Goal: Information Seeking & Learning: Learn about a topic

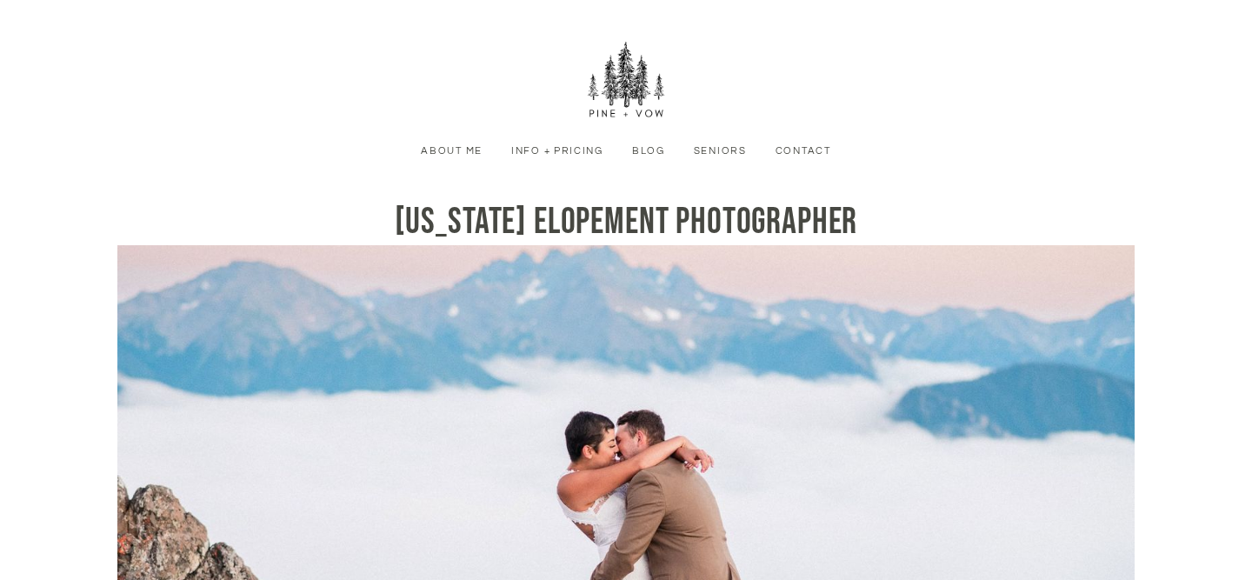
click at [563, 154] on link "Info + Pricing" at bounding box center [557, 151] width 112 height 16
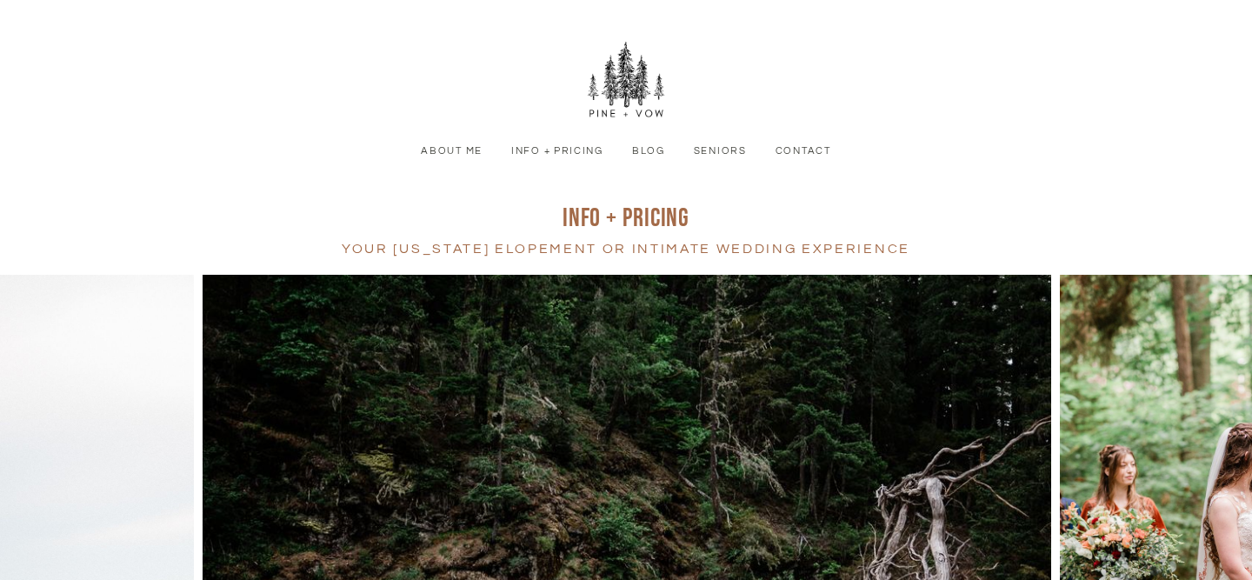
click at [649, 148] on link "Blog" at bounding box center [647, 151] width 53 height 16
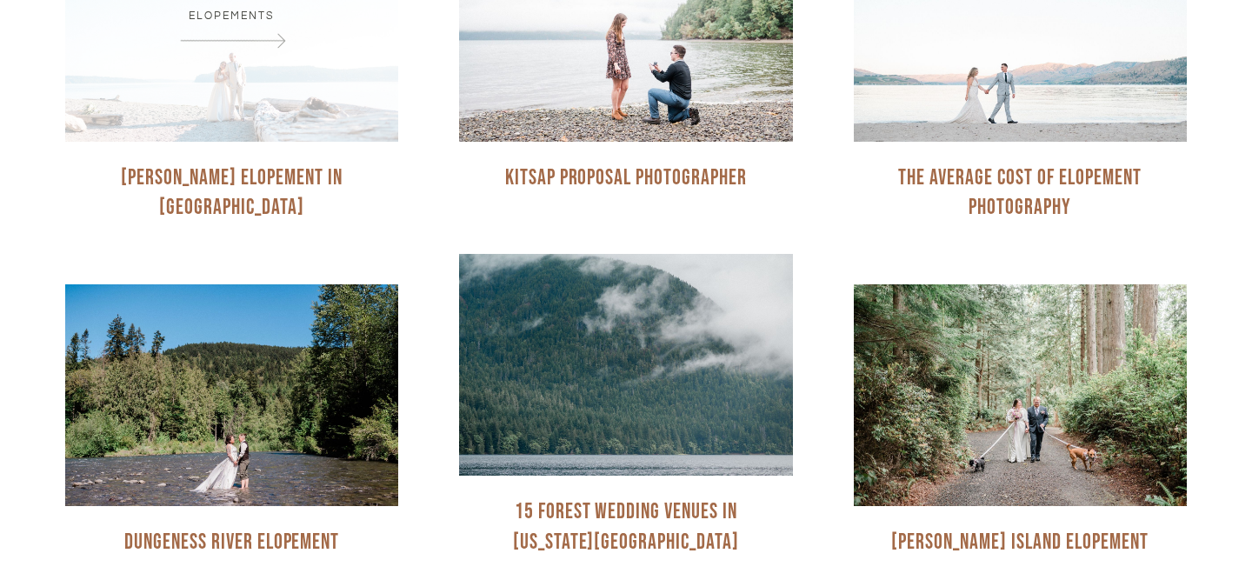
scroll to position [429, 0]
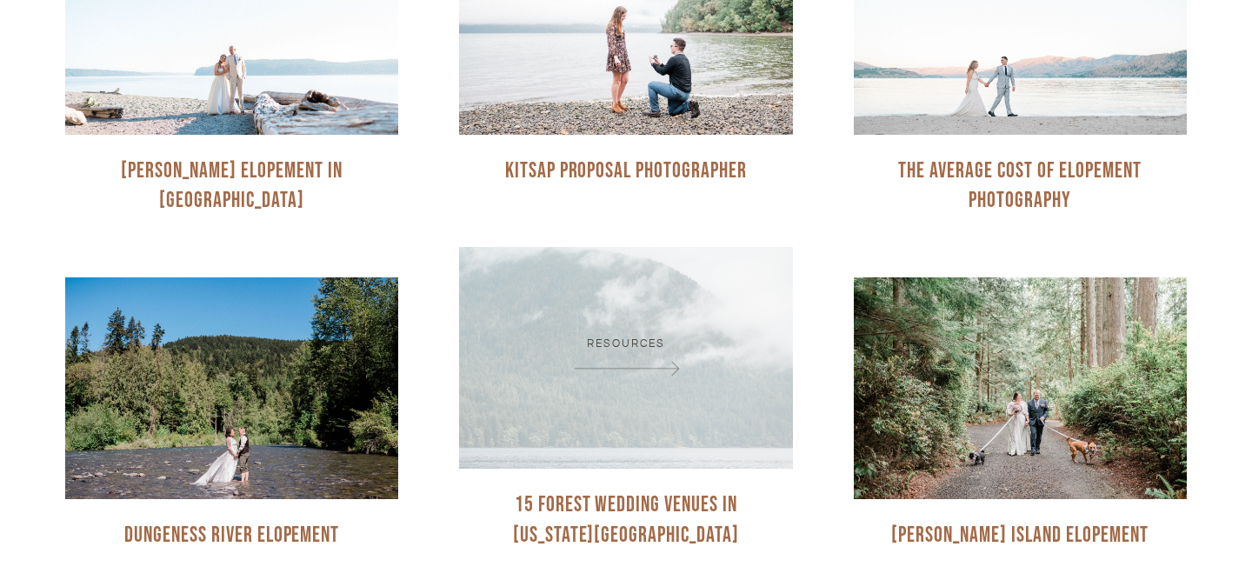
click at [622, 320] on div "Resources" at bounding box center [625, 358] width 333 height 222
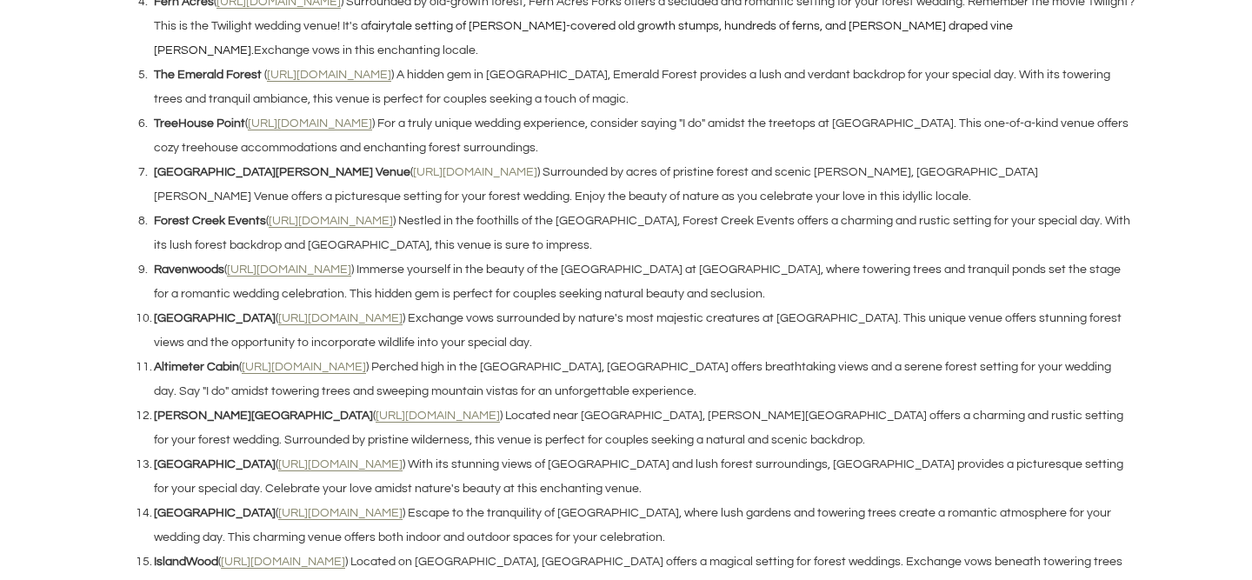
scroll to position [1815, 0]
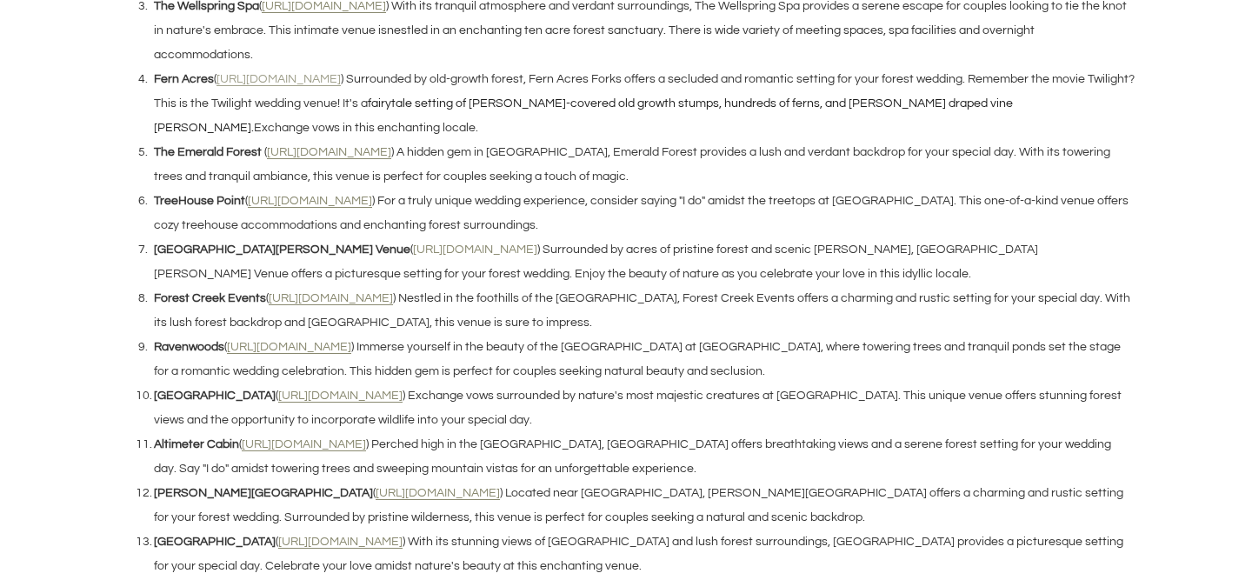
click at [259, 76] on u "https://fernacresforks.com/" at bounding box center [278, 79] width 124 height 13
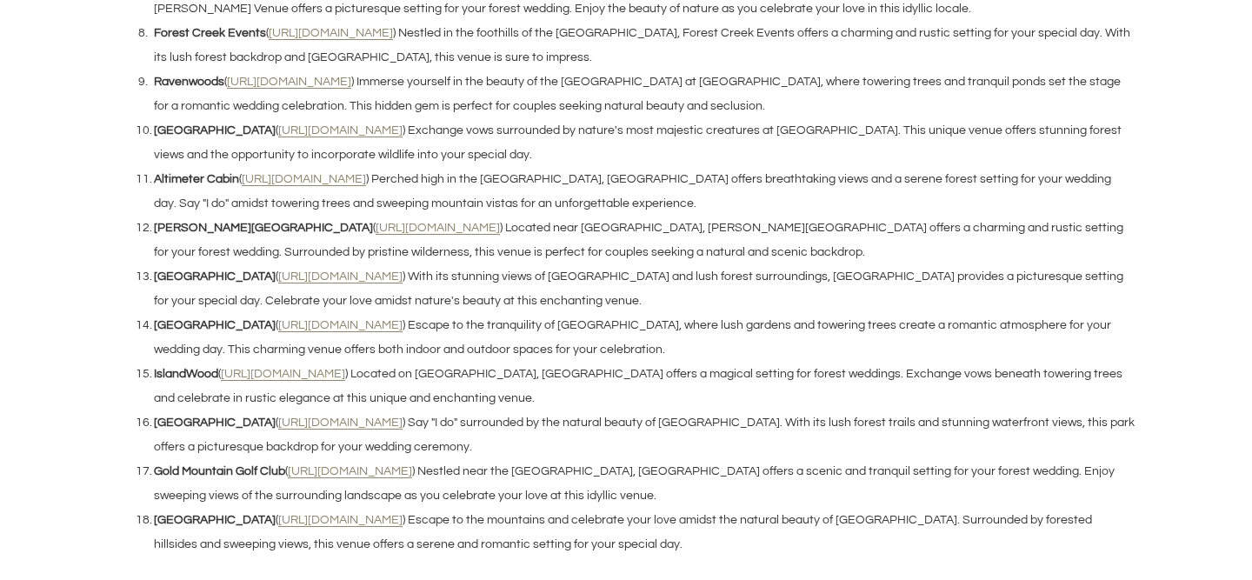
scroll to position [2074, 0]
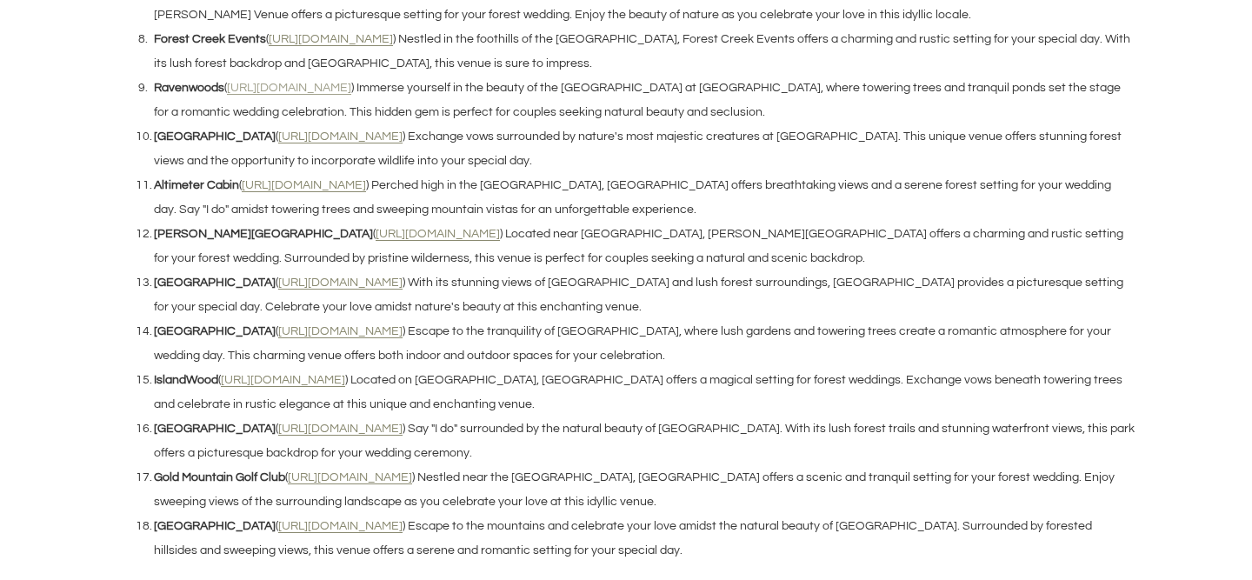
click at [349, 82] on u "https://www.ravenwoods.net/" at bounding box center [289, 88] width 124 height 13
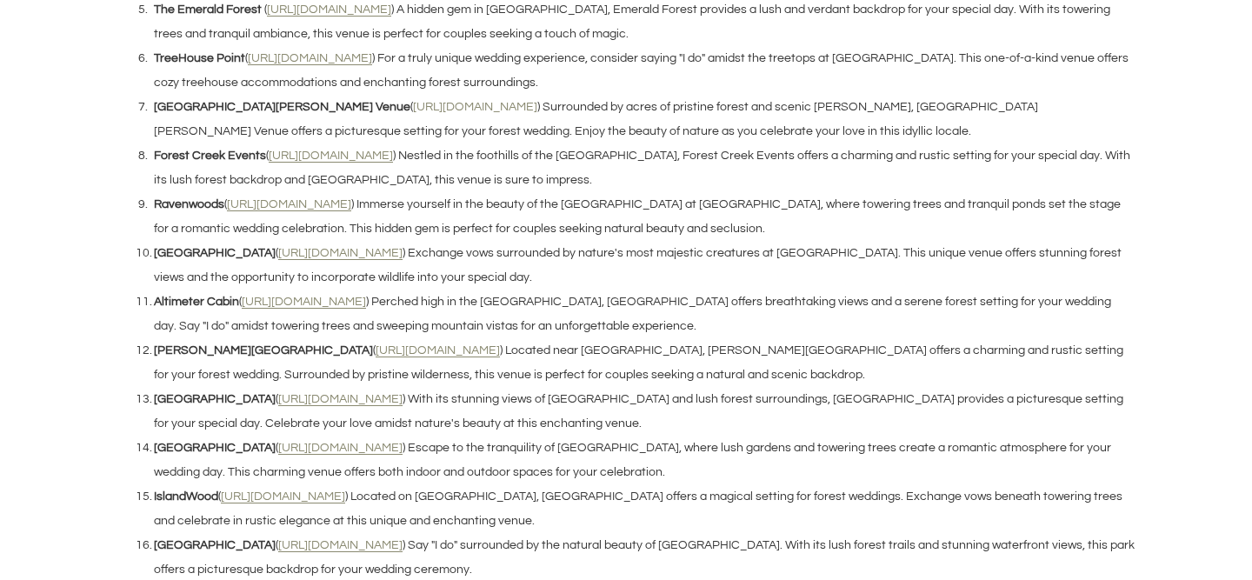
scroll to position [2074, 0]
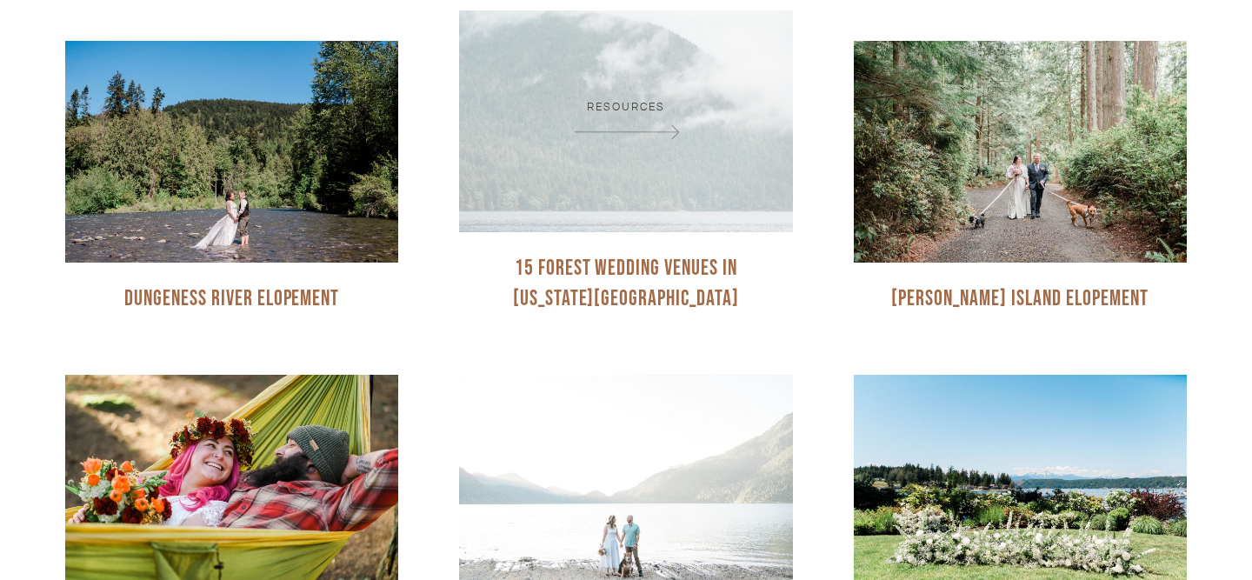
scroll to position [668, 0]
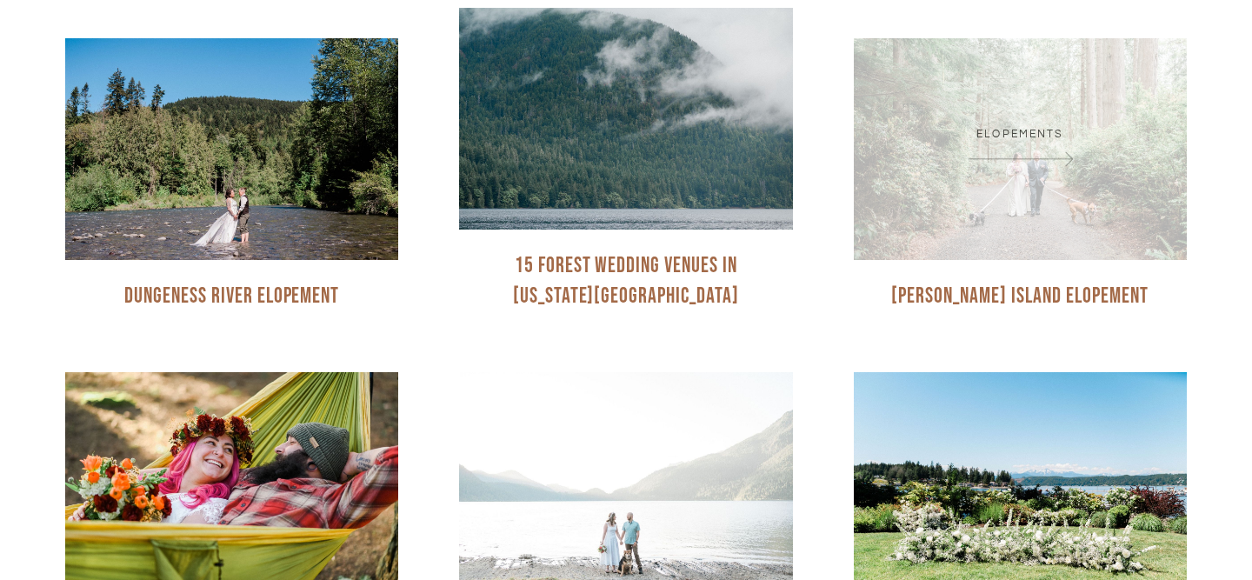
click at [1008, 193] on div "Elopements" at bounding box center [1020, 149] width 333 height 222
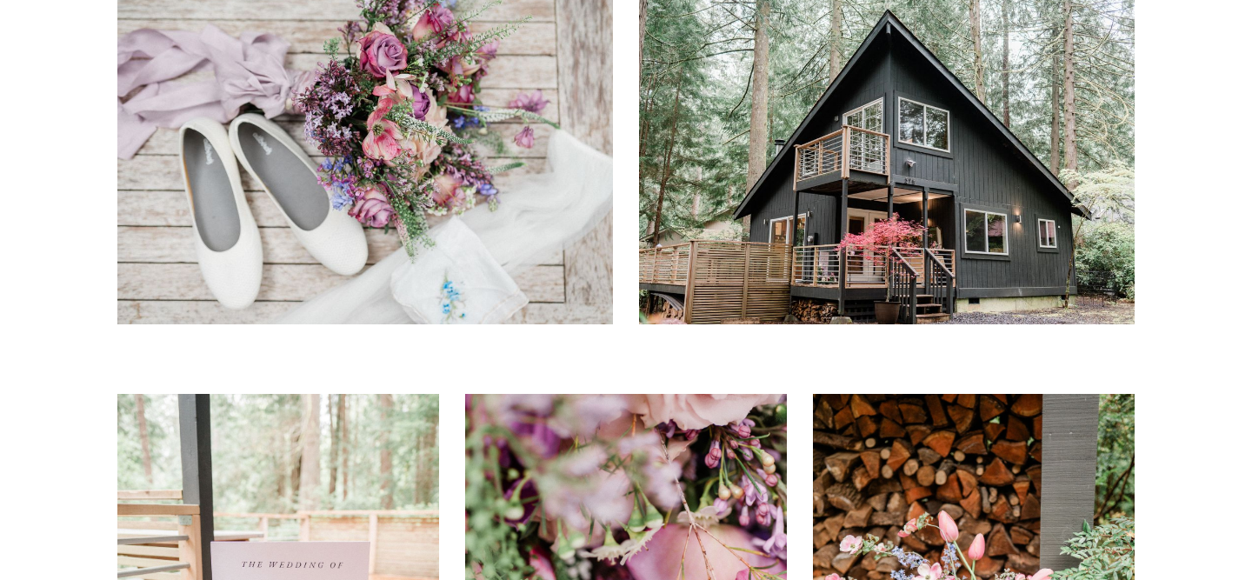
scroll to position [2035, 0]
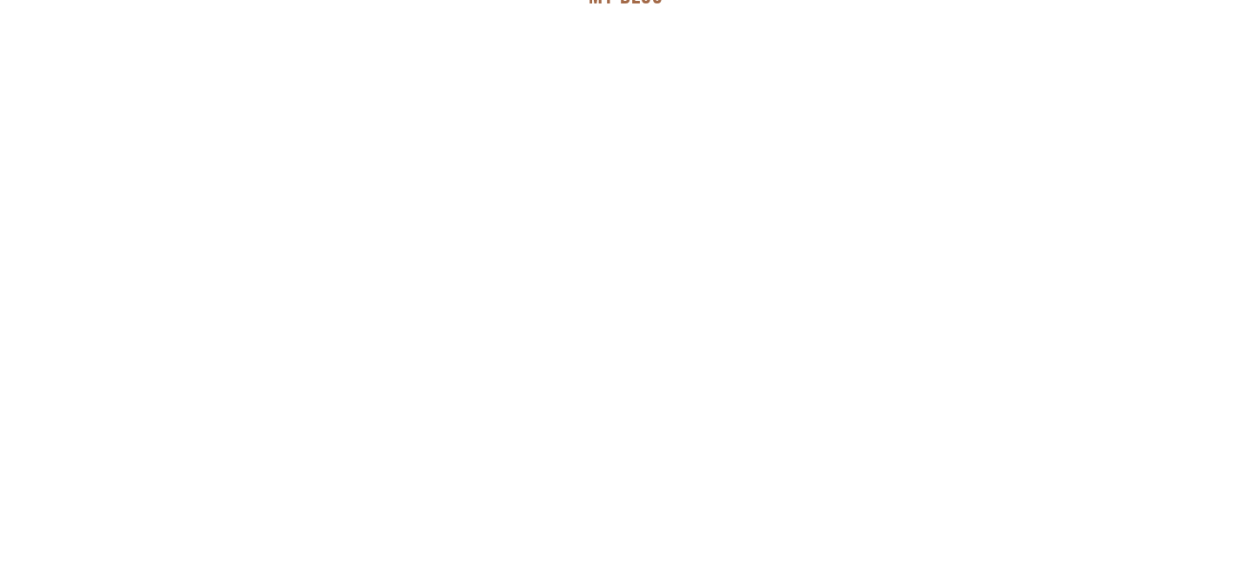
scroll to position [257, 0]
